Goal: Submit feedback/report problem

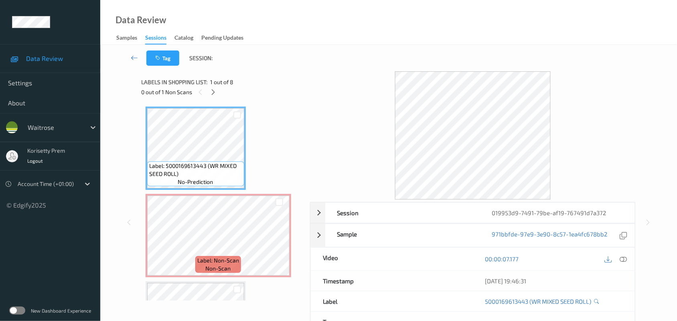
click at [329, 37] on div "Data Review Samples Sessions Catalog Pending Updates" at bounding box center [388, 22] width 577 height 45
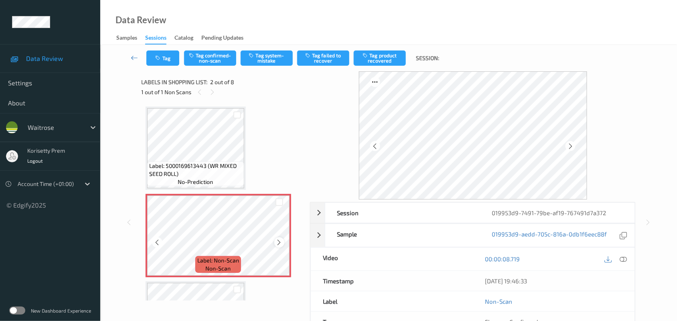
click at [280, 242] on icon at bounding box center [279, 242] width 7 height 7
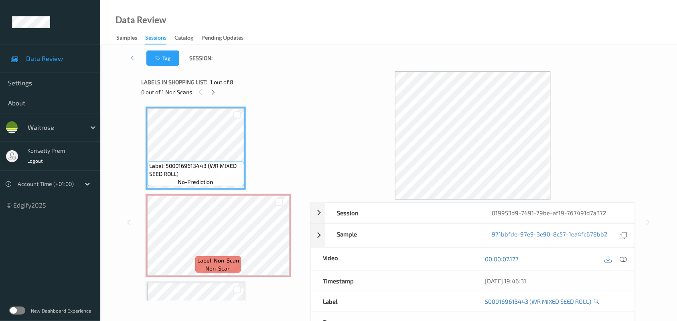
click at [629, 260] on div "00:00:07.177" at bounding box center [554, 259] width 162 height 23
click at [623, 260] on icon at bounding box center [623, 259] width 7 height 7
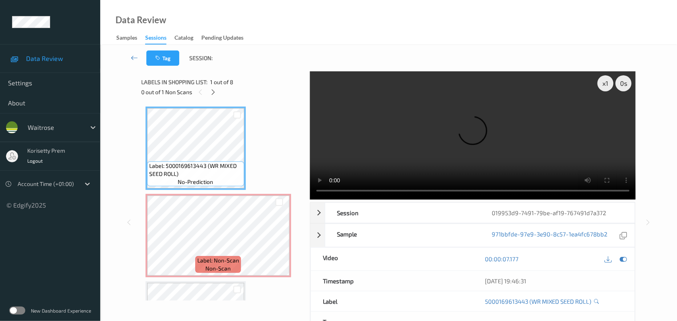
click at [462, 128] on video at bounding box center [473, 135] width 326 height 128
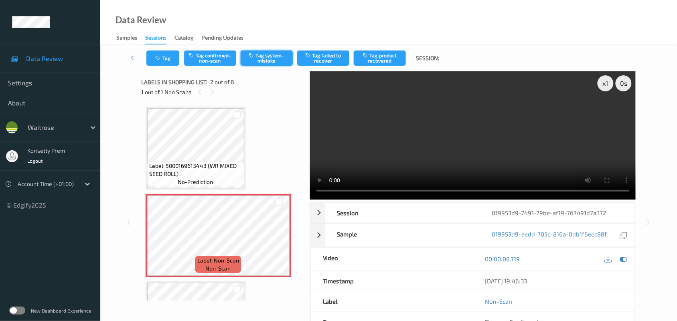
click at [268, 53] on button "Tag system-mistake" at bounding box center [267, 58] width 52 height 15
click at [165, 57] on button "Tag" at bounding box center [162, 58] width 33 height 15
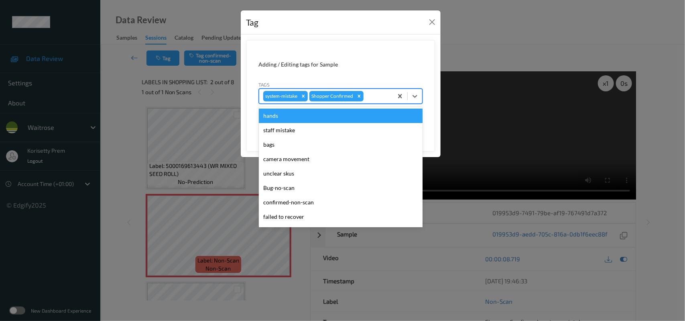
click at [374, 96] on div at bounding box center [377, 96] width 24 height 10
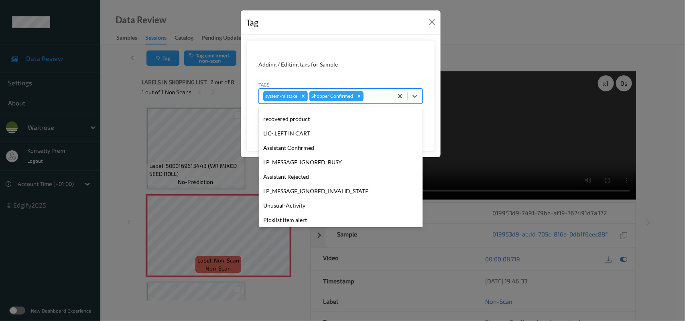
scroll to position [200, 0]
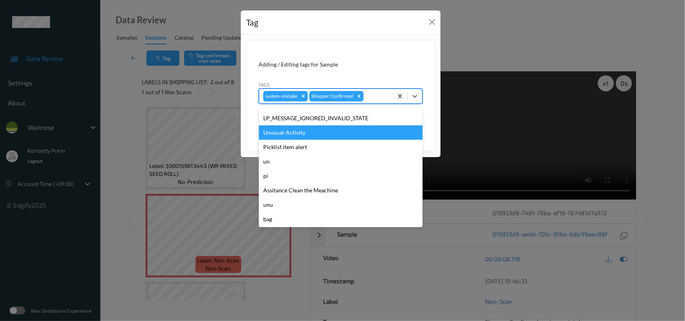
click at [294, 137] on div "Unusual-Activity" at bounding box center [341, 133] width 164 height 14
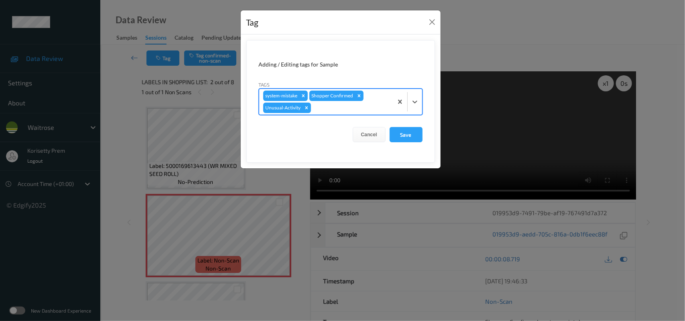
click at [362, 111] on div at bounding box center [351, 108] width 76 height 10
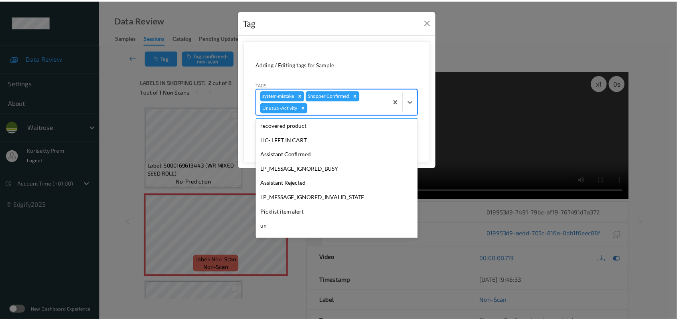
scroll to position [186, 0]
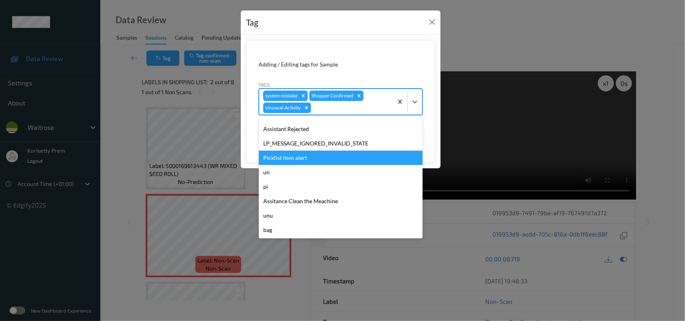
click at [290, 157] on div "Picklist item alert" at bounding box center [341, 158] width 164 height 14
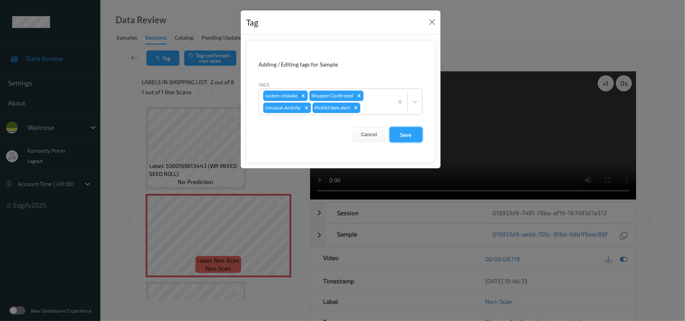
click at [391, 128] on button "Save" at bounding box center [406, 134] width 33 height 15
